Goal: Obtain resource: Download file/media

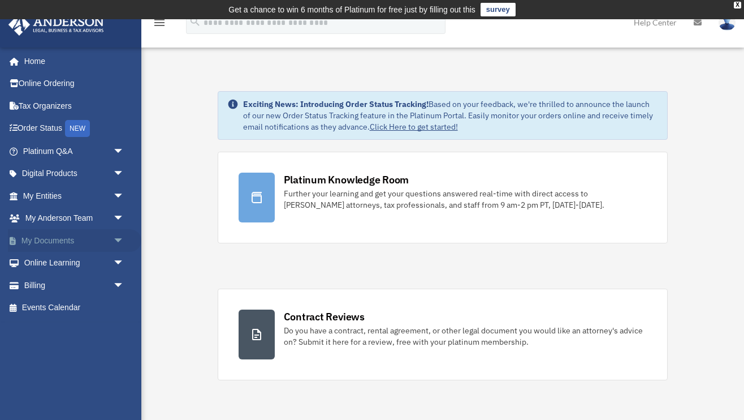
click at [115, 238] on span "arrow_drop_down" at bounding box center [124, 240] width 23 height 23
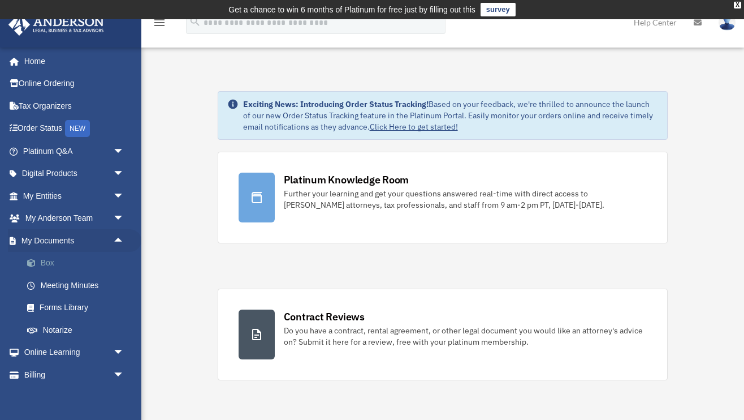
click at [42, 263] on link "Box" at bounding box center [79, 263] width 126 height 23
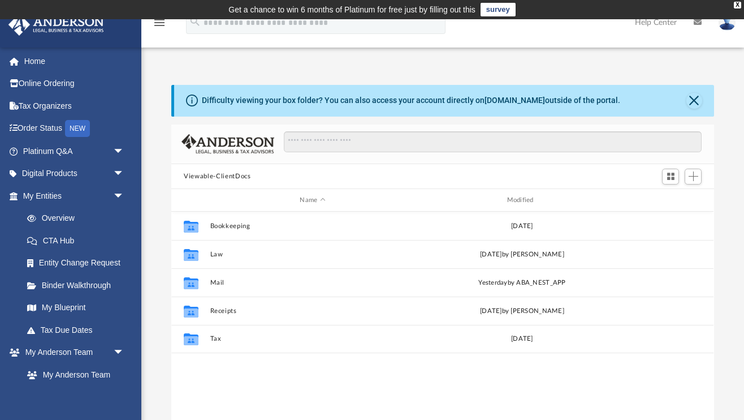
scroll to position [1, 1]
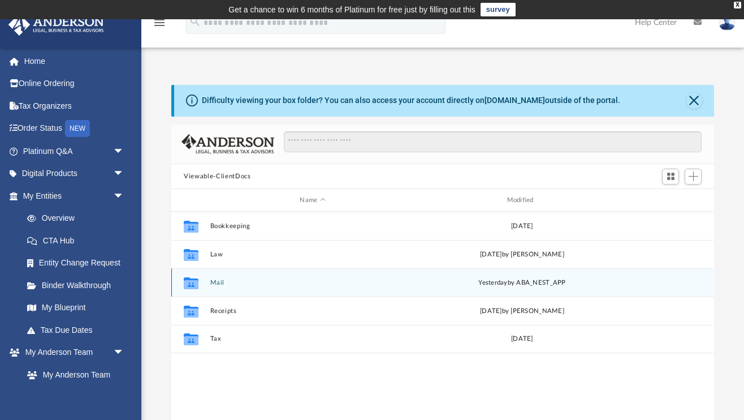
click at [190, 284] on icon "grid" at bounding box center [191, 283] width 15 height 12
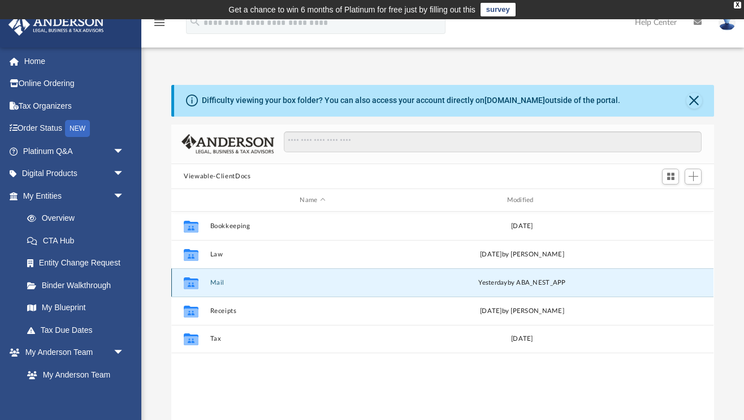
click at [286, 279] on button "Mail" at bounding box center [312, 282] width 205 height 7
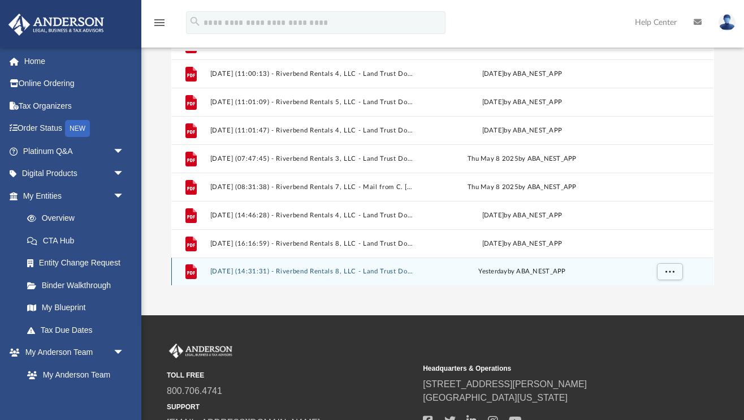
scroll to position [167, 0]
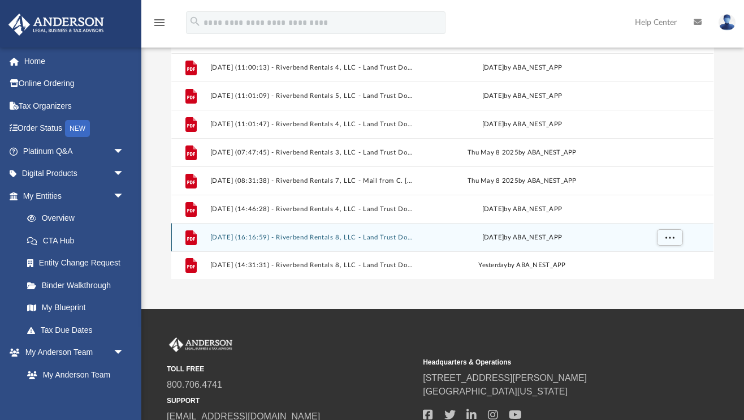
click at [280, 235] on button "[DATE] (16:16:59) - Riverbend Rentals 8, LLC - Land Trust Documents from C. [PE…" at bounding box center [312, 237] width 205 height 7
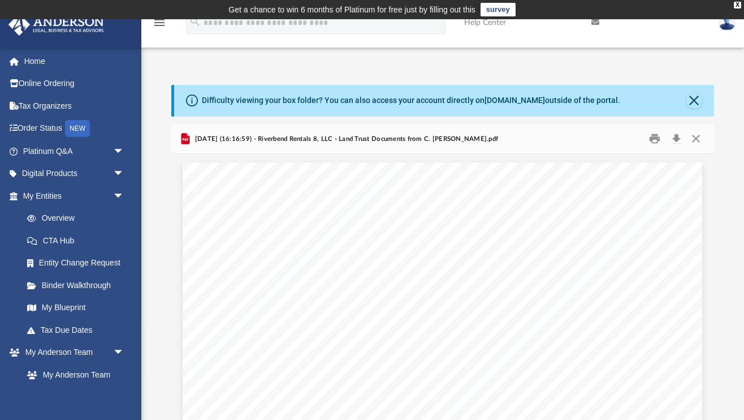
scroll to position [0, 0]
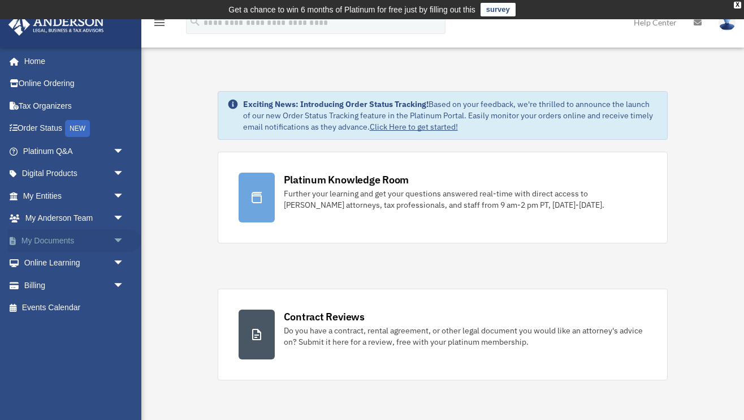
click at [116, 239] on span "arrow_drop_down" at bounding box center [124, 240] width 23 height 23
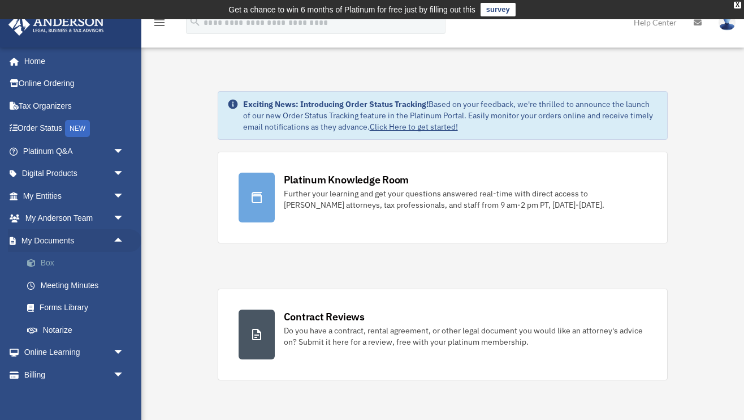
click at [44, 261] on link "Box" at bounding box center [79, 263] width 126 height 23
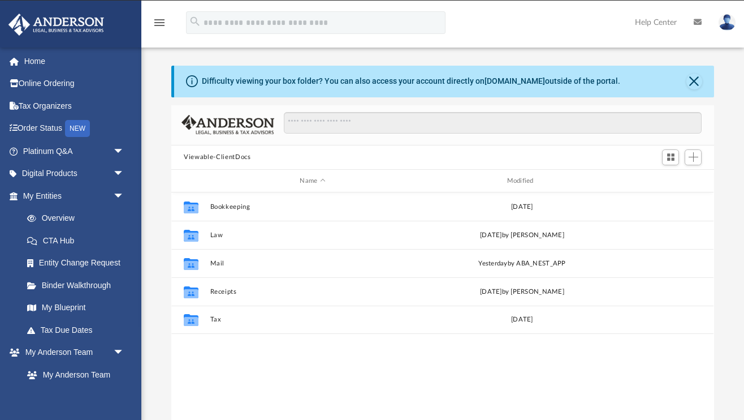
scroll to position [257, 543]
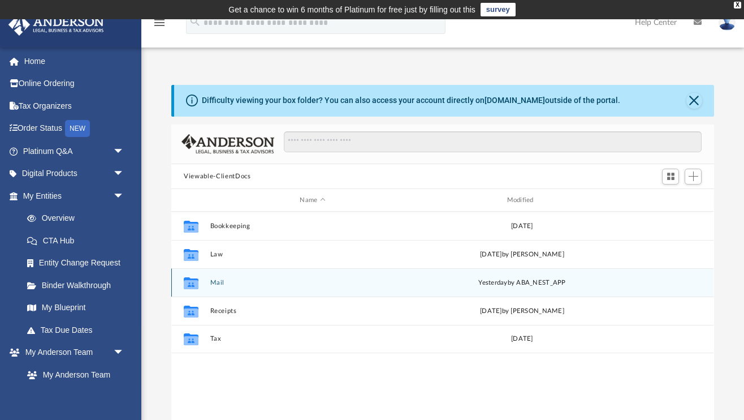
click at [221, 280] on button "Mail" at bounding box center [312, 282] width 205 height 7
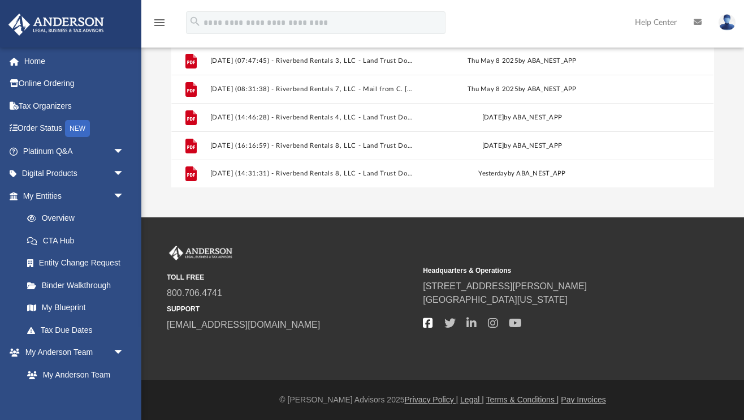
scroll to position [258, 0]
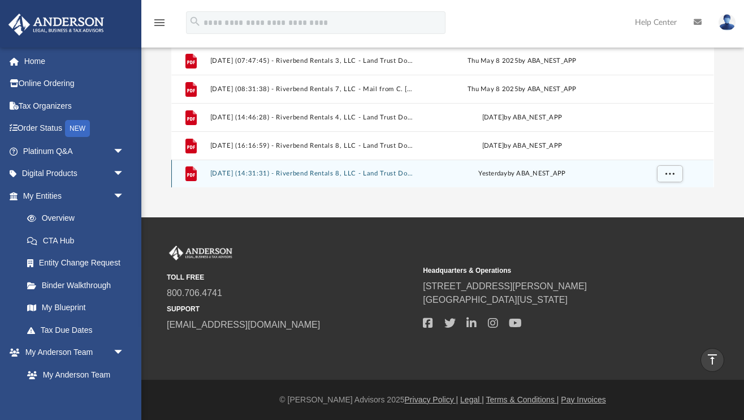
click at [298, 174] on button "[DATE] (14:31:31) - Riverbend Rentals 8, LLC - Land Trust Documents from Policy…" at bounding box center [312, 173] width 205 height 7
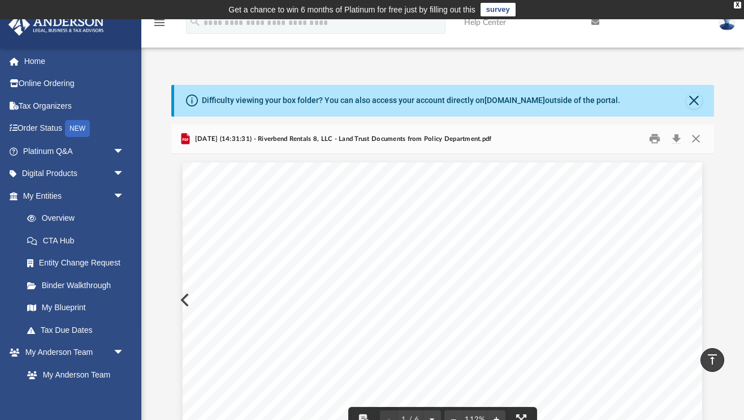
scroll to position [0, 0]
click at [655, 140] on button "Print" at bounding box center [654, 139] width 23 height 18
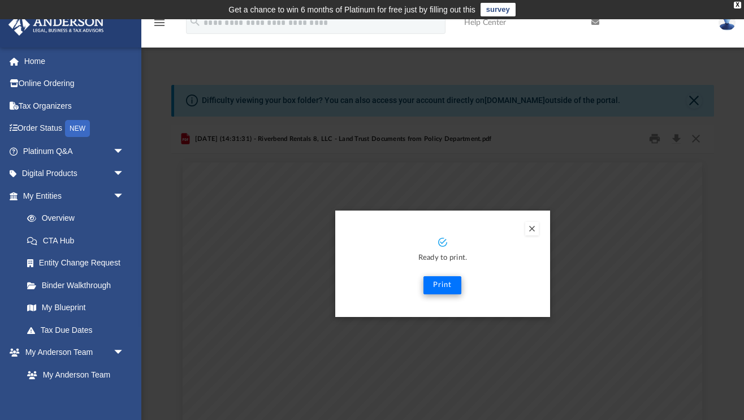
click at [444, 284] on button "Print" at bounding box center [443, 285] width 38 height 18
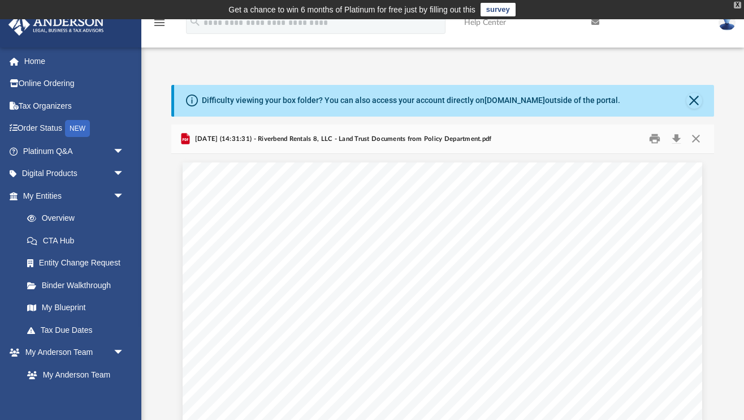
click at [737, 5] on div "X" at bounding box center [737, 5] width 7 height 7
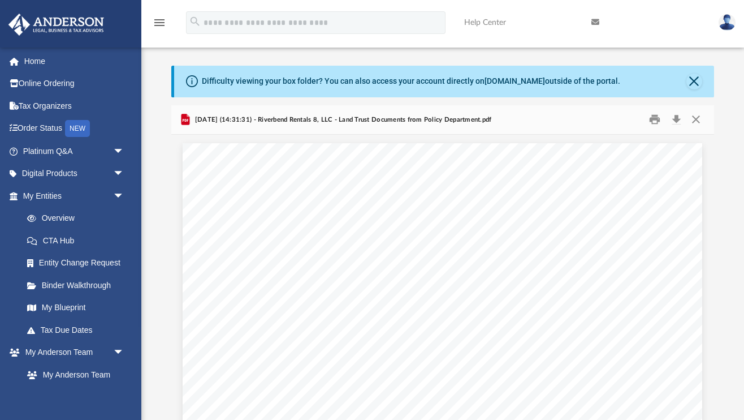
click at [725, 21] on img at bounding box center [727, 22] width 17 height 16
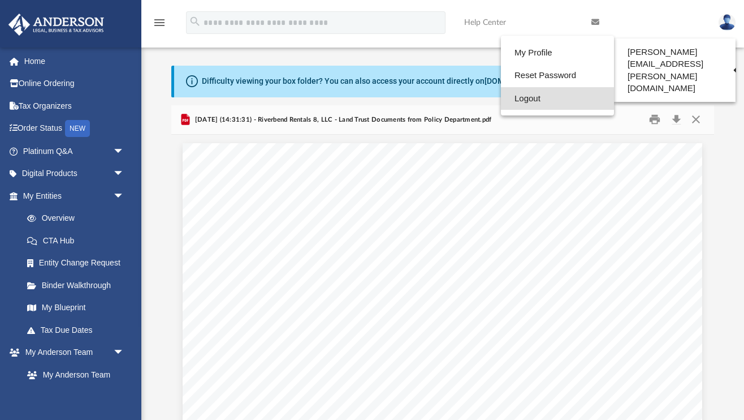
click at [530, 97] on link "Logout" at bounding box center [557, 98] width 113 height 23
